Goal: Transaction & Acquisition: Purchase product/service

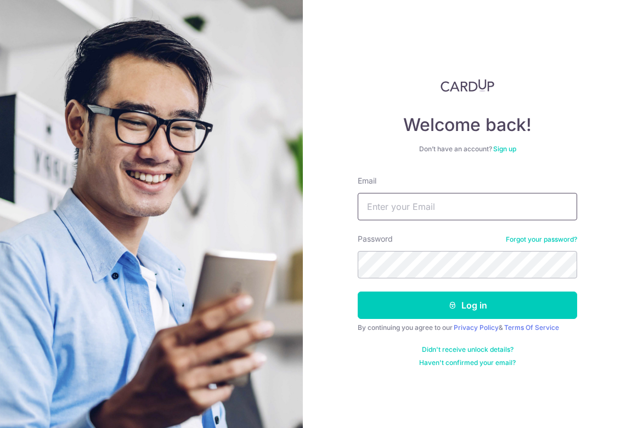
type input "[EMAIL_ADDRESS][DOMAIN_NAME]"
click at [467, 306] on button "Log in" at bounding box center [467, 305] width 219 height 27
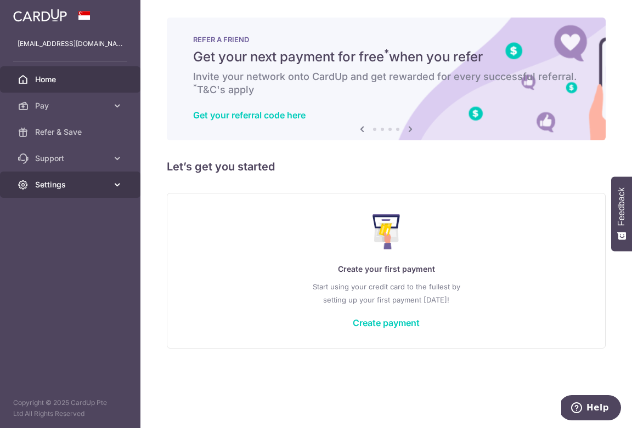
click at [66, 185] on span "Settings" at bounding box center [71, 184] width 72 height 11
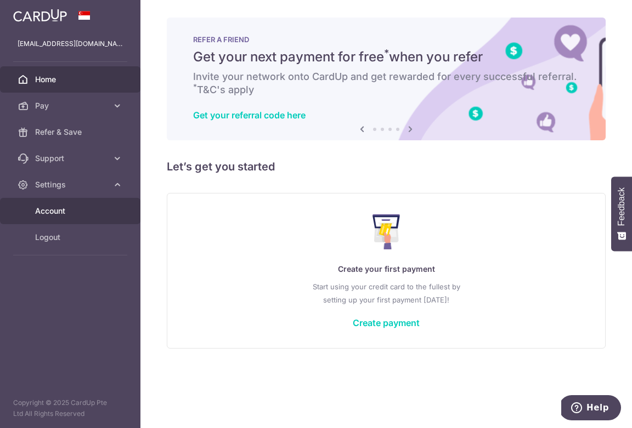
click at [58, 210] on span "Account" at bounding box center [71, 211] width 72 height 11
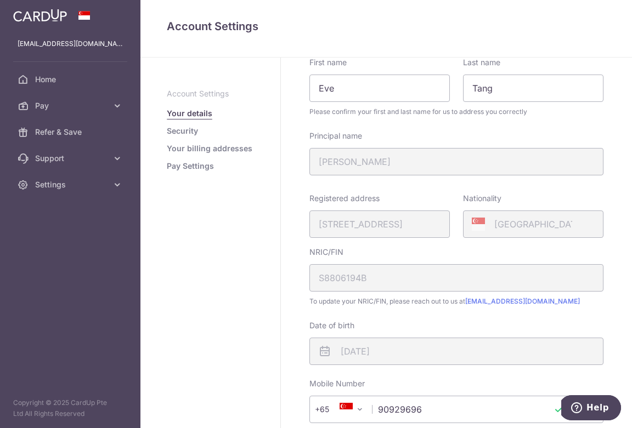
scroll to position [72, 0]
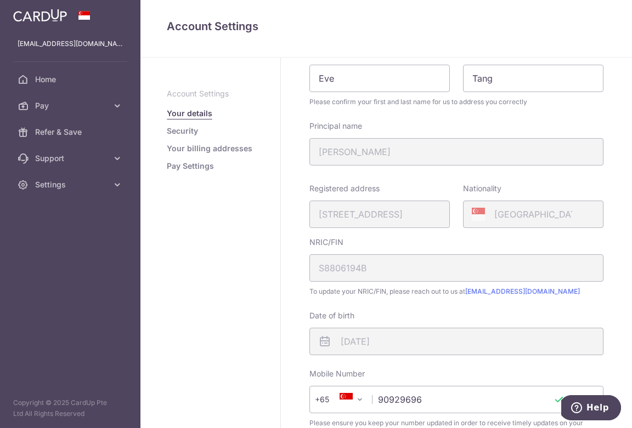
click at [186, 132] on link "Security" at bounding box center [182, 131] width 31 height 11
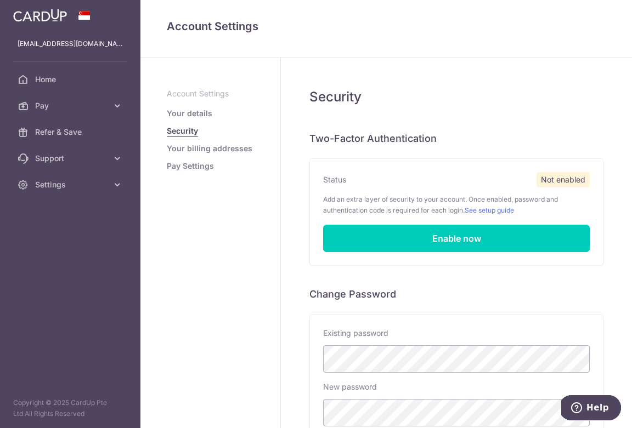
click at [224, 152] on link "Your billing addresses" at bounding box center [210, 148] width 86 height 11
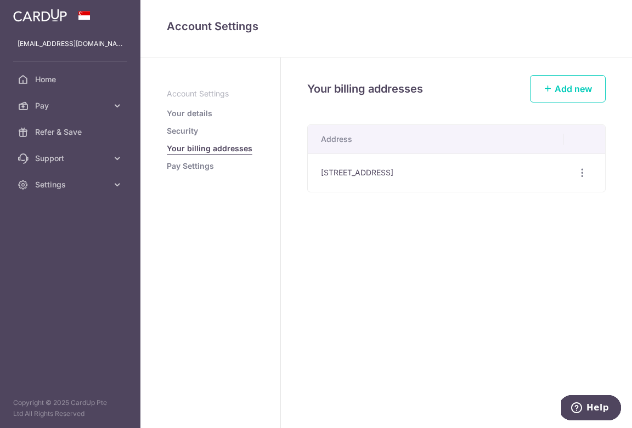
click at [187, 165] on link "Pay Settings" at bounding box center [190, 166] width 47 height 11
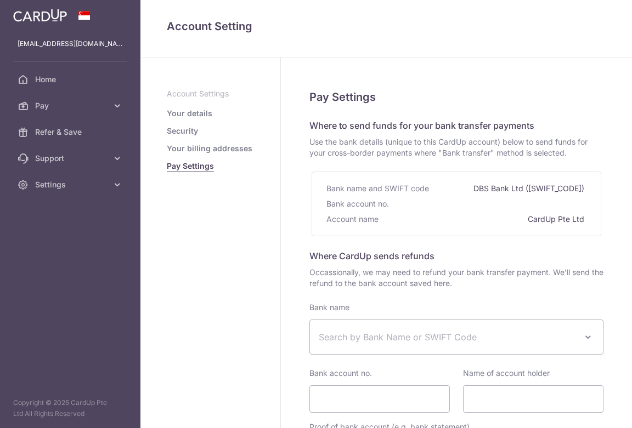
select select
click at [187, 110] on link "Your details" at bounding box center [190, 113] width 46 height 11
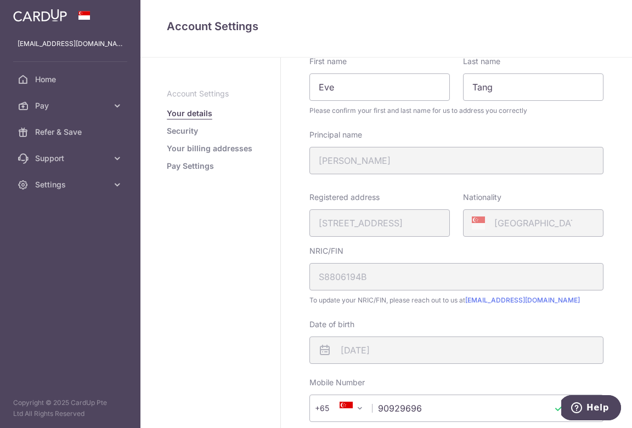
scroll to position [45, 0]
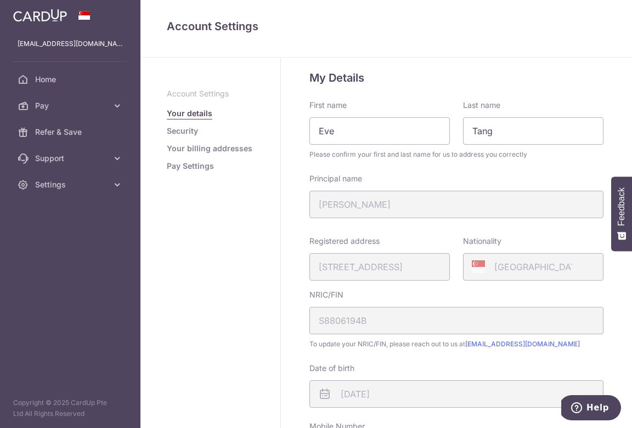
scroll to position [20, 0]
click at [182, 129] on link "Security" at bounding box center [182, 131] width 31 height 11
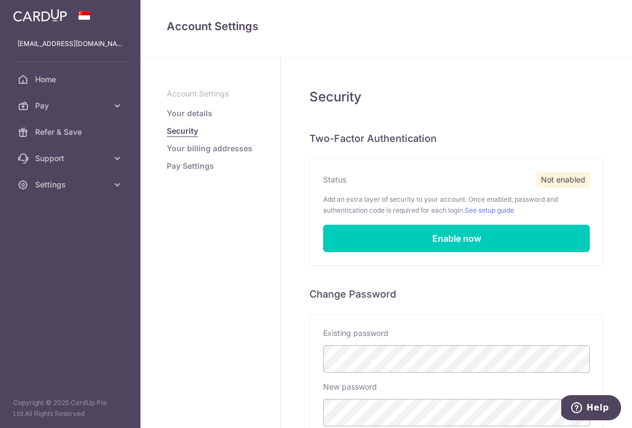
click at [243, 152] on link "Your billing addresses" at bounding box center [210, 148] width 86 height 11
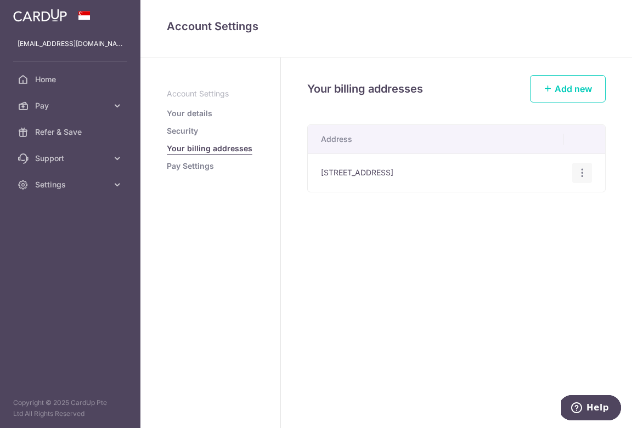
click at [580, 176] on icon "button" at bounding box center [583, 173] width 12 height 12
click at [345, 213] on div "Your billing addresses Add new Address 117 Casuarina Road, Singapore, Singapore…" at bounding box center [456, 243] width 351 height 371
click at [192, 168] on link "Pay Settings" at bounding box center [190, 166] width 47 height 11
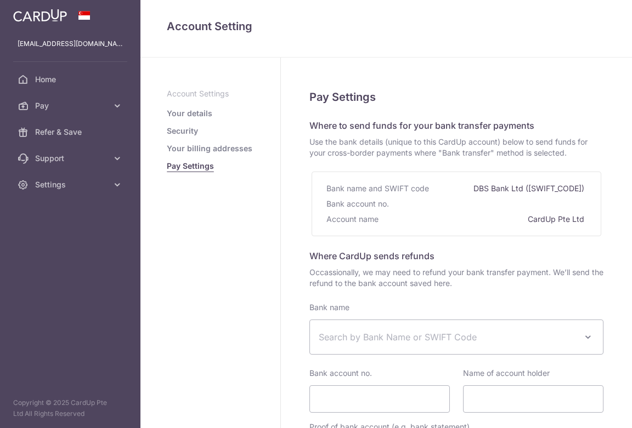
select select
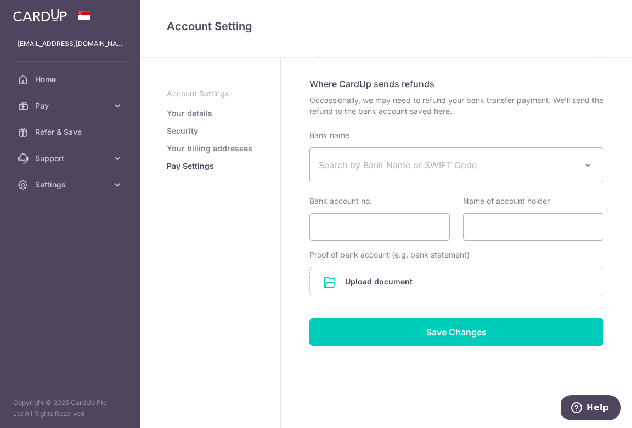
scroll to position [172, 0]
click at [116, 102] on icon at bounding box center [117, 105] width 11 height 11
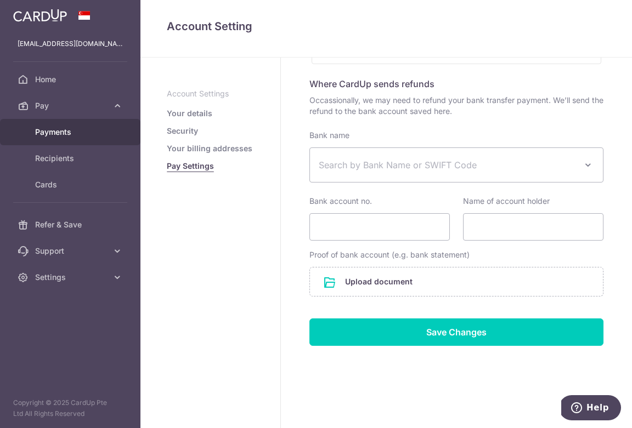
click at [68, 134] on span "Payments" at bounding box center [71, 132] width 72 height 11
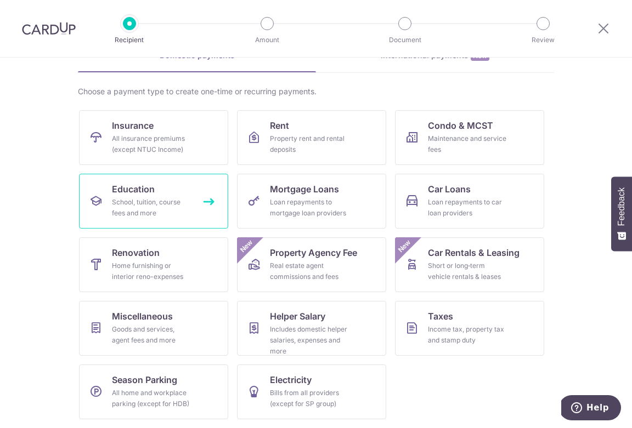
scroll to position [63, 0]
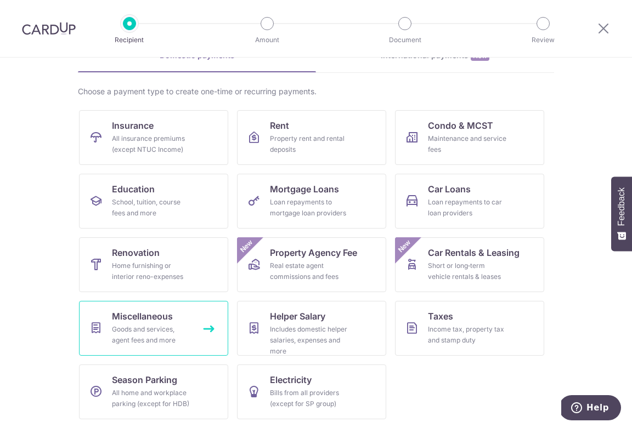
click at [133, 334] on div "Goods and services, agent fees and more" at bounding box center [151, 335] width 79 height 22
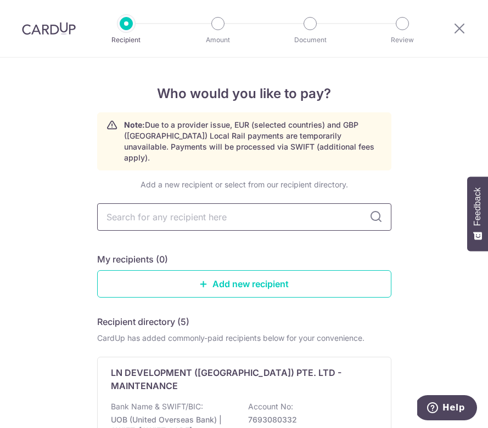
click at [217, 204] on input "text" at bounding box center [244, 217] width 294 height 27
type input "Xpre"
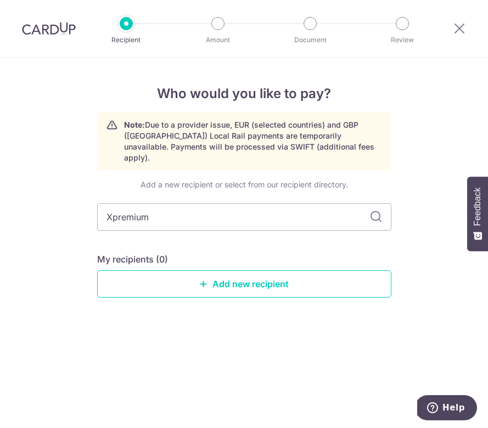
type input "Premium"
type input "Premium BEV"
type input "Premium BEV pte."
type input "Premium BEV pte. ltd."
click at [376, 211] on icon at bounding box center [375, 217] width 13 height 13
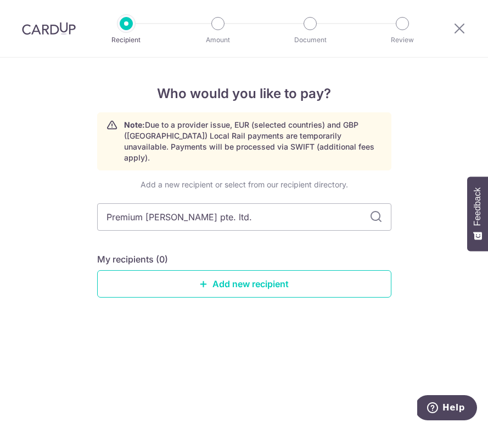
click at [376, 211] on icon at bounding box center [375, 217] width 13 height 13
click at [312, 212] on input "Premium BEV pte. ltd." at bounding box center [244, 217] width 294 height 27
type input "Premium BEV pte. ltd"
click at [181, 207] on input "Premium BEV pte. ltd" at bounding box center [244, 217] width 294 height 27
type input "Premium BEV pte ltd"
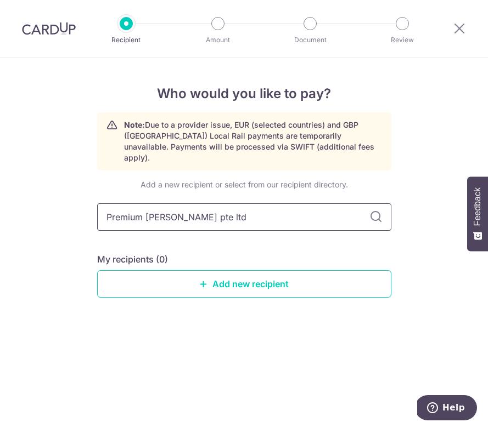
click at [291, 204] on input "Premium BEV pte ltd" at bounding box center [244, 217] width 294 height 27
click at [372, 211] on icon at bounding box center [375, 217] width 13 height 13
click at [230, 204] on input "Premium BEV pte ltd" at bounding box center [244, 217] width 294 height 27
click at [205, 209] on input "Premium BEV pte ltd" at bounding box center [244, 217] width 294 height 27
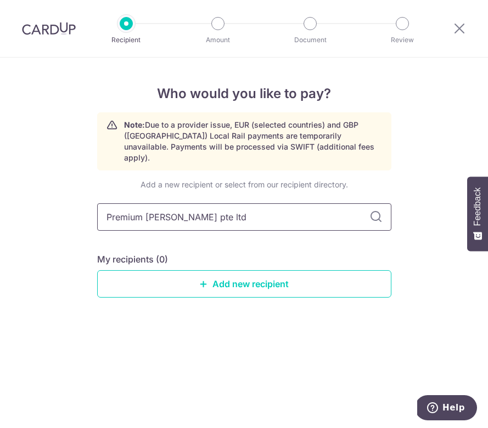
click at [110, 214] on input "Premium BEV pte ltd" at bounding box center [244, 217] width 294 height 27
click at [106, 208] on input "Premium BEV pte ltd" at bounding box center [244, 217] width 294 height 27
type input "xPremium BEV pte ltd"
click at [369, 211] on icon at bounding box center [375, 217] width 13 height 13
click at [233, 208] on input "xPremium BEV pte ltd" at bounding box center [244, 217] width 294 height 27
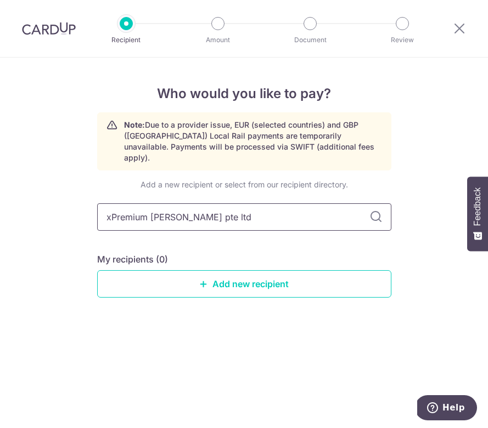
type input "xPremium BEV pte ltd."
click at [182, 206] on input "xPremium BEV pte ltd." at bounding box center [244, 217] width 294 height 27
type input "xPremium BEV pte. ltd."
click at [325, 204] on input "xPremium BEV pte. ltd." at bounding box center [244, 217] width 294 height 27
click at [373, 211] on icon at bounding box center [375, 217] width 13 height 13
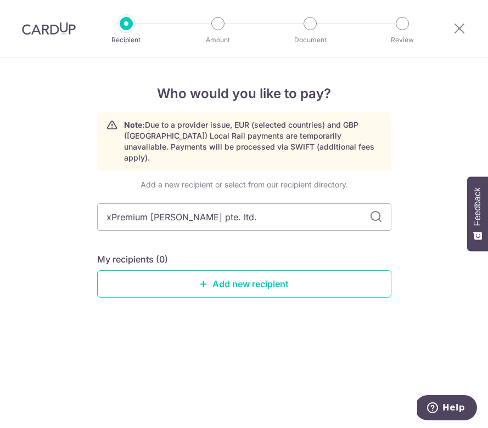
click at [373, 211] on icon at bounding box center [375, 217] width 13 height 13
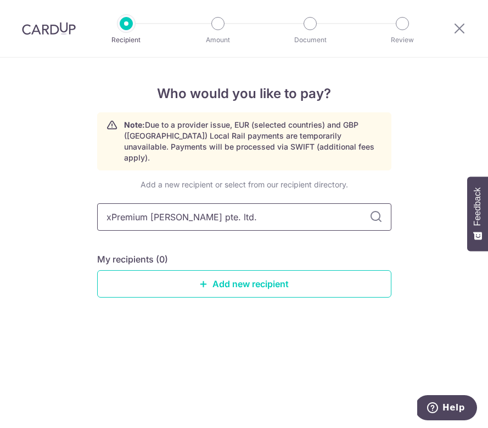
click at [247, 212] on input "xPremium BEV pte. ltd." at bounding box center [244, 217] width 294 height 27
type input "XPremium"
type input "XPremium BEV Pte. Ltd."
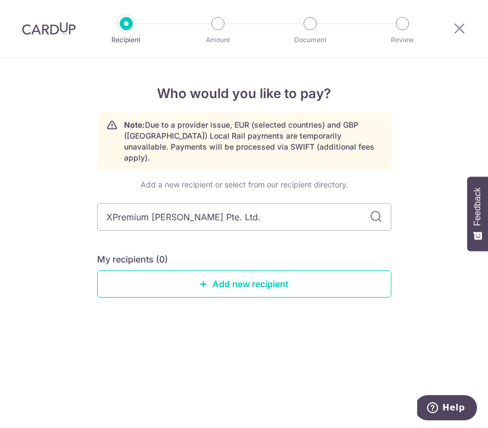
click at [371, 211] on icon at bounding box center [375, 217] width 13 height 13
click at [286, 204] on input "XPremium BEV Pte. Ltd." at bounding box center [244, 217] width 294 height 27
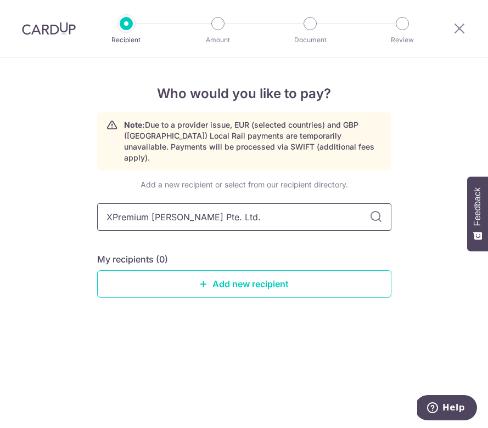
click at [286, 204] on input "XPremium BEV Pte. Ltd." at bounding box center [244, 217] width 294 height 27
type input "Hausmakeover"
type input "Hausmakeover P"
type input "Hausmakeover Pte Ltd"
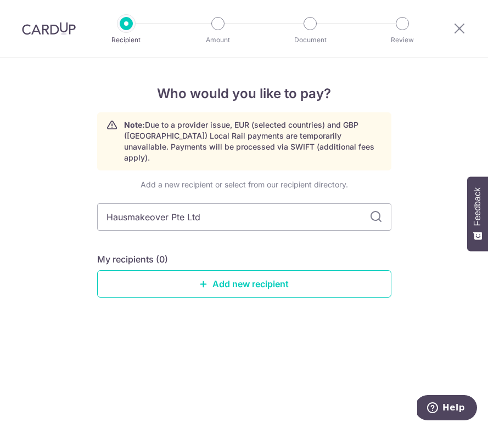
click at [373, 211] on icon at bounding box center [375, 217] width 13 height 13
click at [377, 211] on icon at bounding box center [375, 217] width 13 height 13
click at [215, 210] on input "Hausmakeover Pte Ltd" at bounding box center [244, 217] width 294 height 27
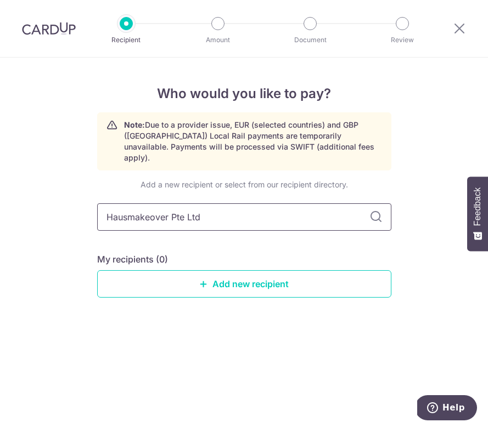
click at [127, 206] on input "Hausmakeover Pte Ltd" at bounding box center [244, 217] width 294 height 27
type input "Haus makeover Pte Ltd"
click at [374, 211] on icon at bounding box center [375, 217] width 13 height 13
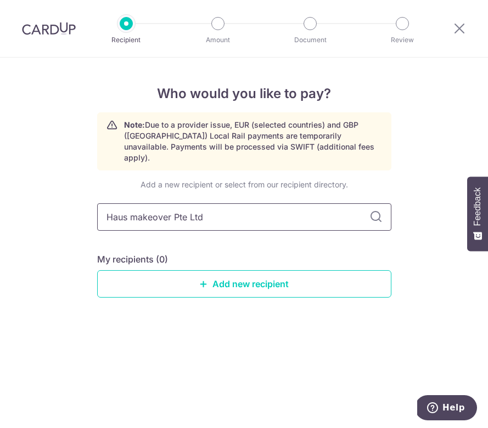
click at [335, 207] on input "Haus makeover Pte Ltd" at bounding box center [244, 217] width 294 height 27
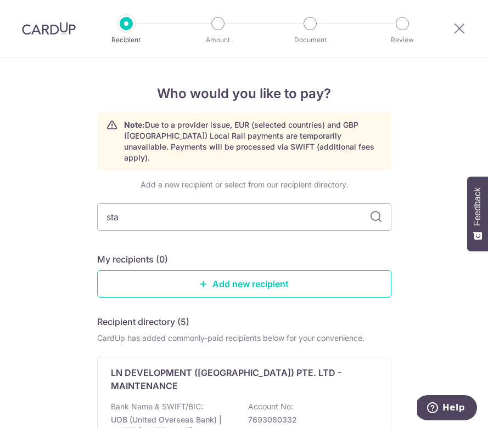
type input "star"
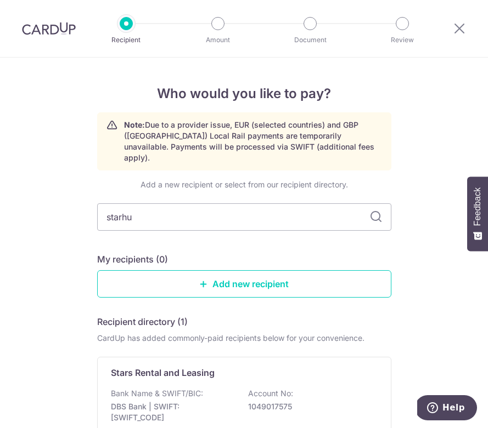
type input "starhub"
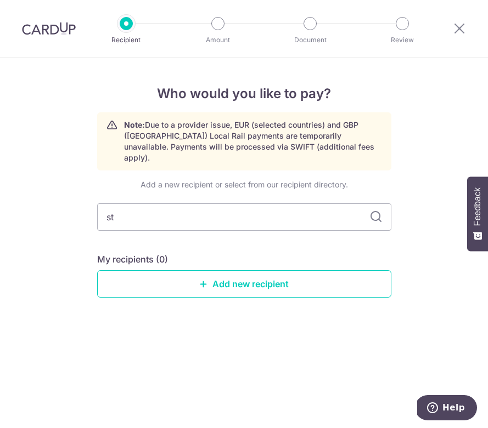
type input "s"
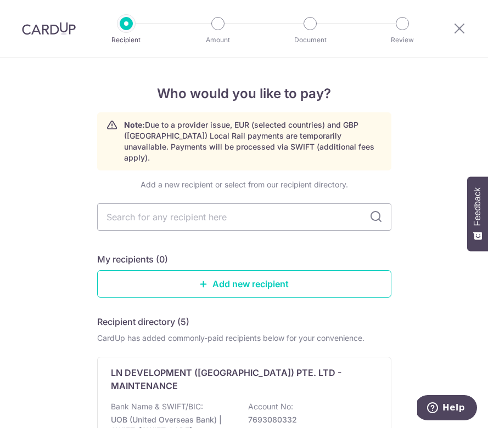
type input "Y"
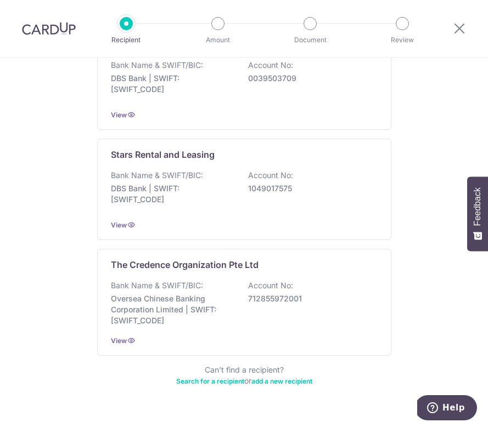
scroll to position [561, 0]
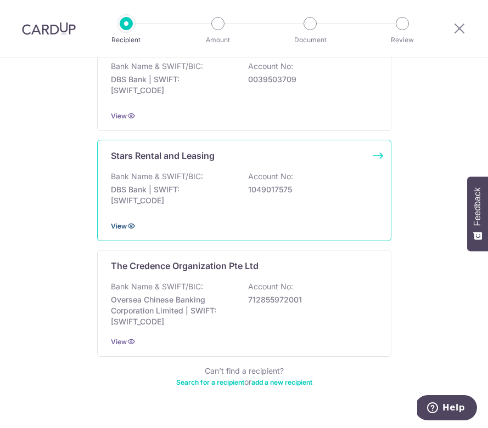
click at [121, 222] on span "View" at bounding box center [119, 226] width 16 height 8
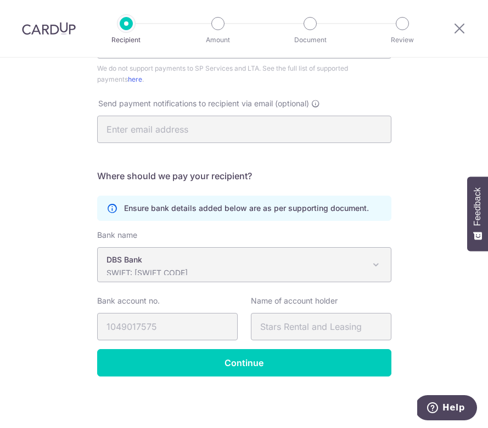
scroll to position [309, 0]
